Goal: Task Accomplishment & Management: Use online tool/utility

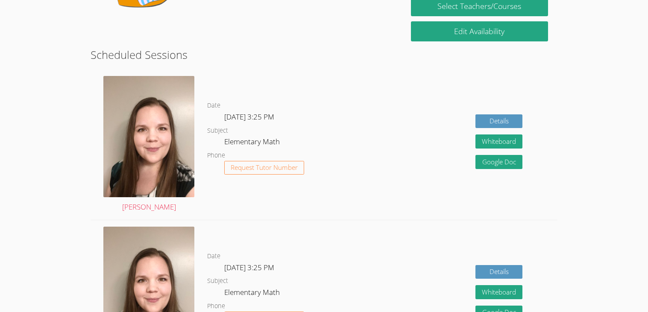
scroll to position [162, 0]
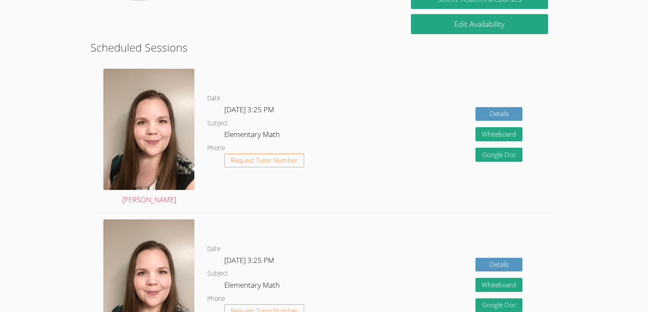
click at [277, 167] on dd "Request Tutor Number" at bounding box center [264, 168] width 80 height 29
click at [268, 166] on button "Request Tutor Number" at bounding box center [264, 161] width 80 height 14
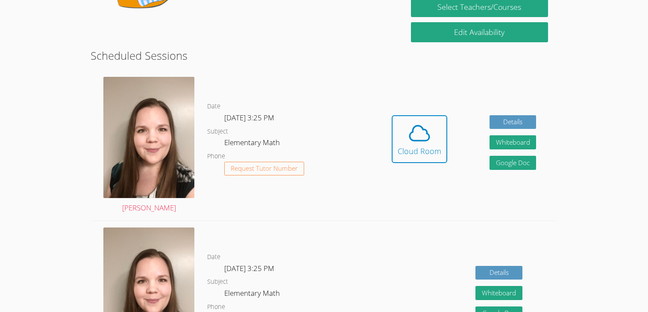
scroll to position [144, 0]
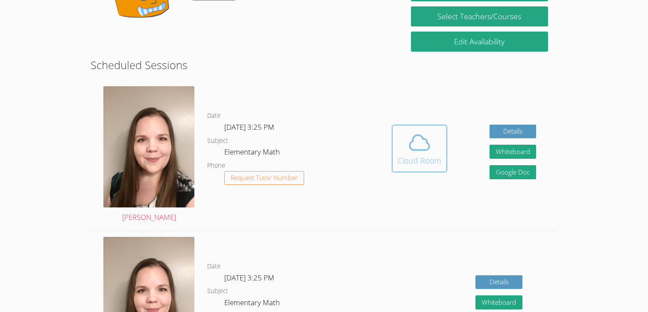
click at [430, 158] on div "Cloud Room" at bounding box center [420, 161] width 44 height 12
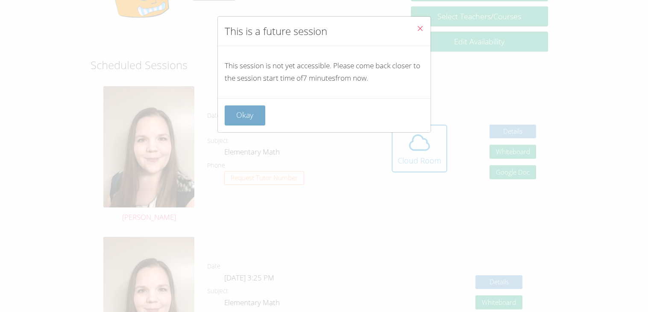
click at [237, 114] on button "Okay" at bounding box center [245, 115] width 41 height 20
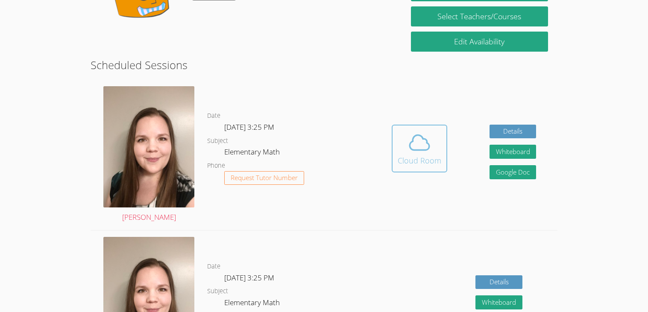
click at [434, 152] on span at bounding box center [420, 143] width 44 height 24
